Goal: Task Accomplishment & Management: Manage account settings

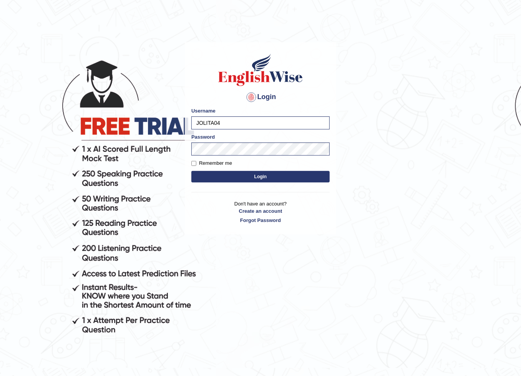
click at [269, 179] on button "Login" at bounding box center [260, 177] width 138 height 12
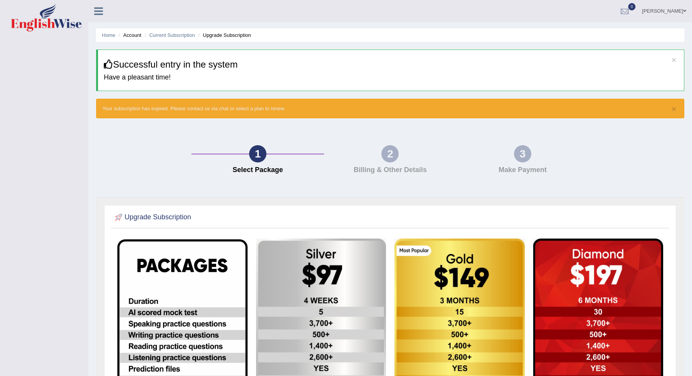
click at [48, 21] on img at bounding box center [46, 18] width 71 height 28
